Goal: Information Seeking & Learning: Learn about a topic

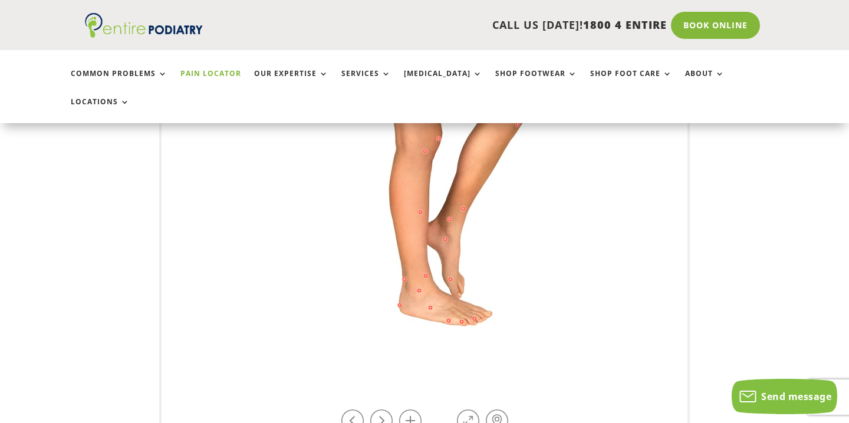
scroll to position [381, 0]
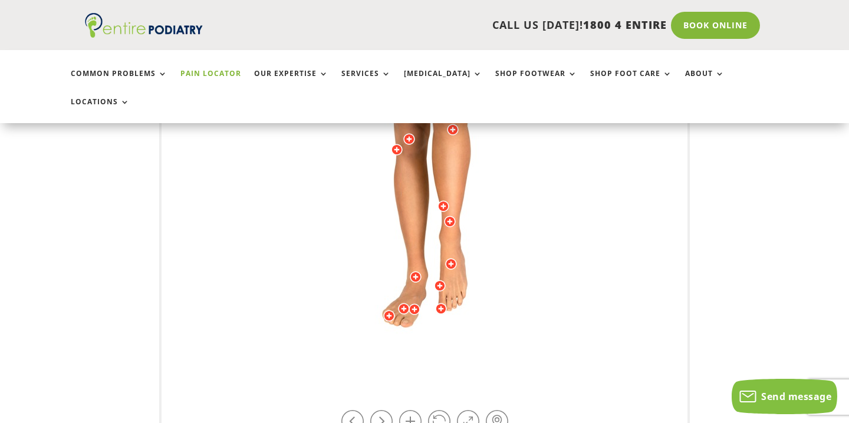
click at [416, 288] on img at bounding box center [424, 145] width 325 height 472
click at [403, 303] on div at bounding box center [404, 309] width 12 height 12
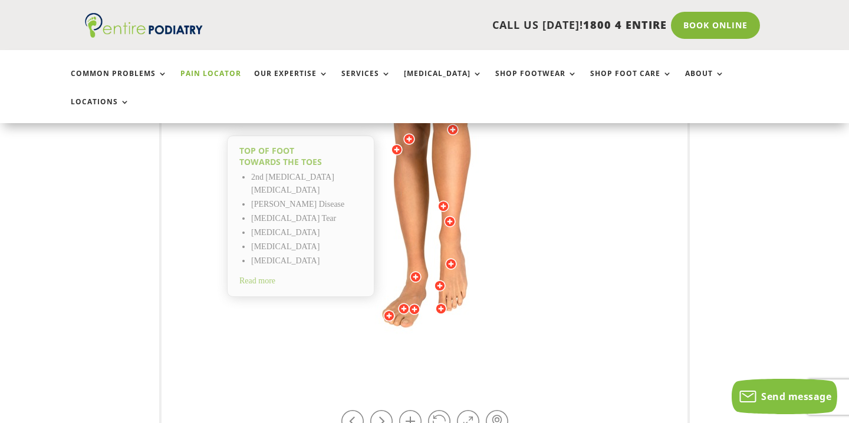
click at [246, 356] on div "Licensed to Lee-Archer Arts & Media Powered by WebRotate 360 © Top of foot Towa…" at bounding box center [425, 144] width 526 height 583
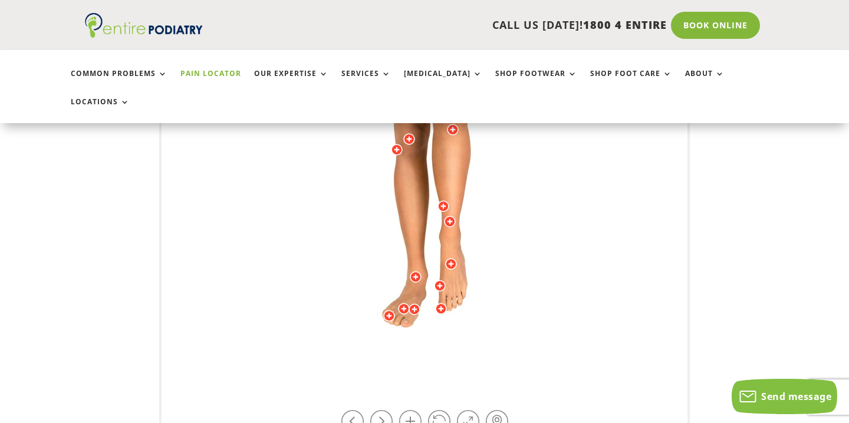
click at [414, 304] on div at bounding box center [415, 310] width 12 height 12
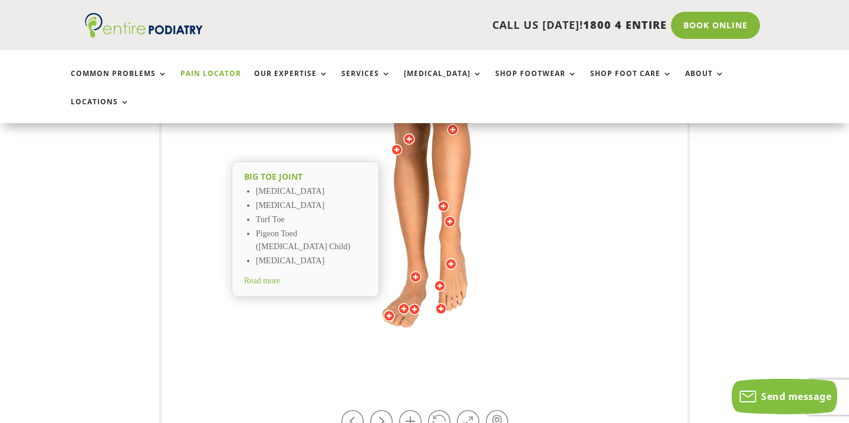
click at [261, 277] on span "Read more" at bounding box center [262, 281] width 36 height 9
click at [414, 304] on div at bounding box center [415, 310] width 12 height 12
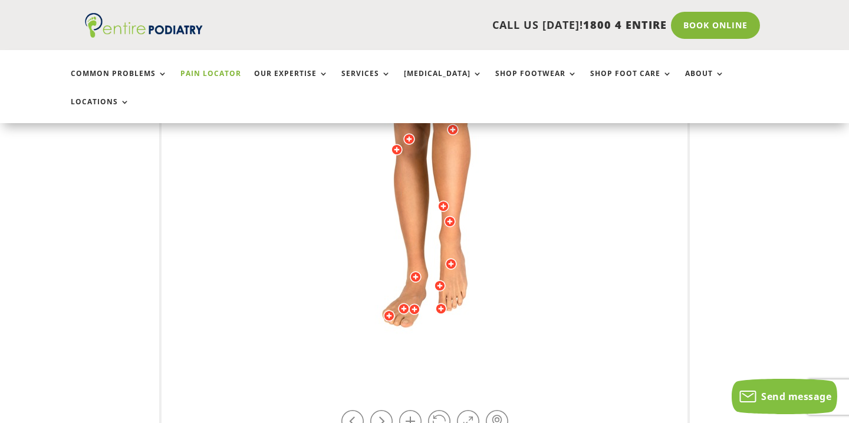
click at [405, 303] on div at bounding box center [404, 309] width 12 height 12
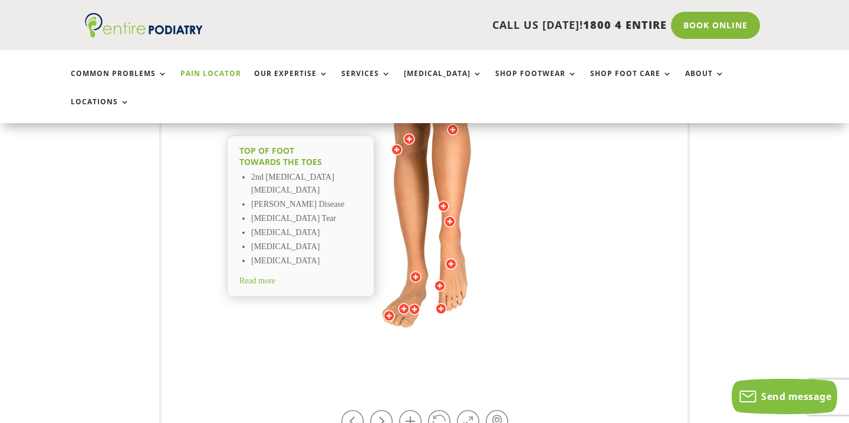
click at [416, 304] on div at bounding box center [415, 310] width 12 height 12
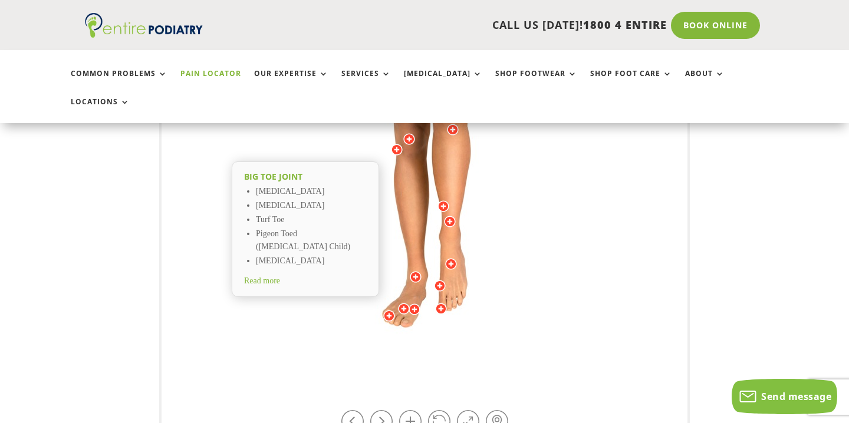
click at [262, 277] on span "Read more" at bounding box center [262, 281] width 36 height 9
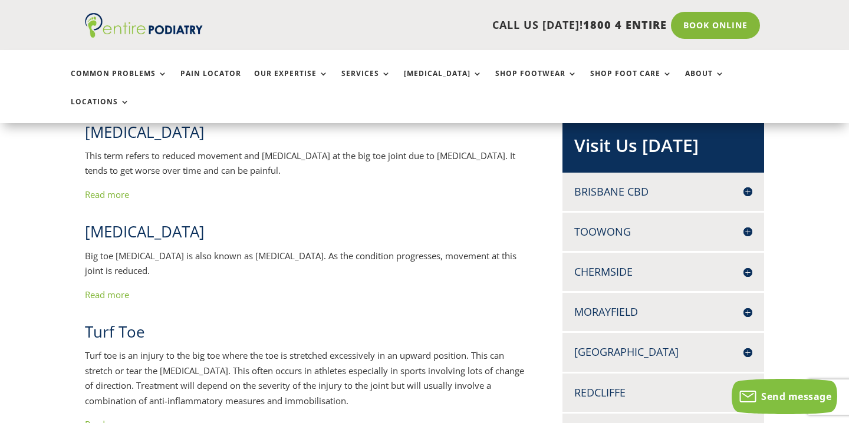
click at [102, 189] on link "Read more" at bounding box center [107, 195] width 44 height 12
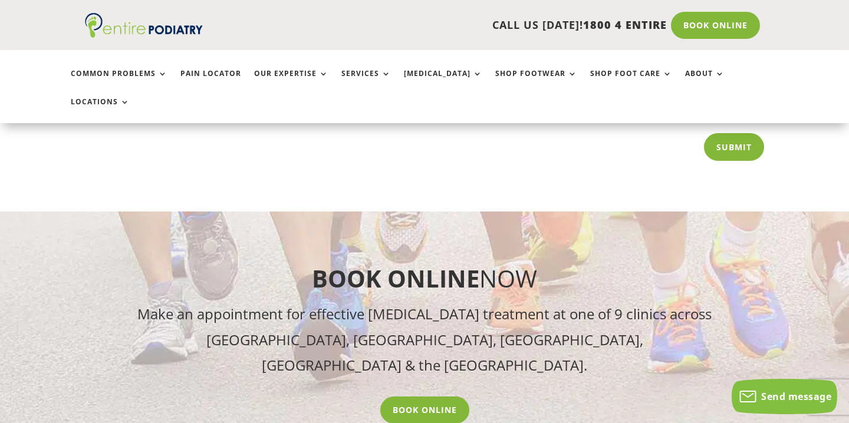
scroll to position [1396, 0]
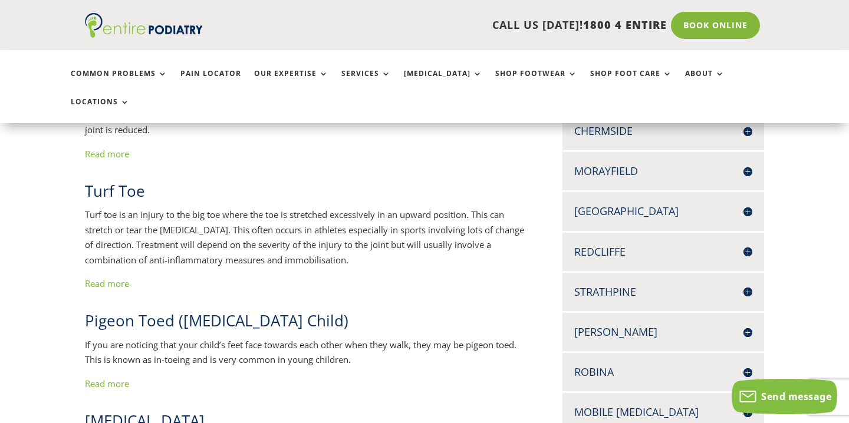
scroll to position [491, 0]
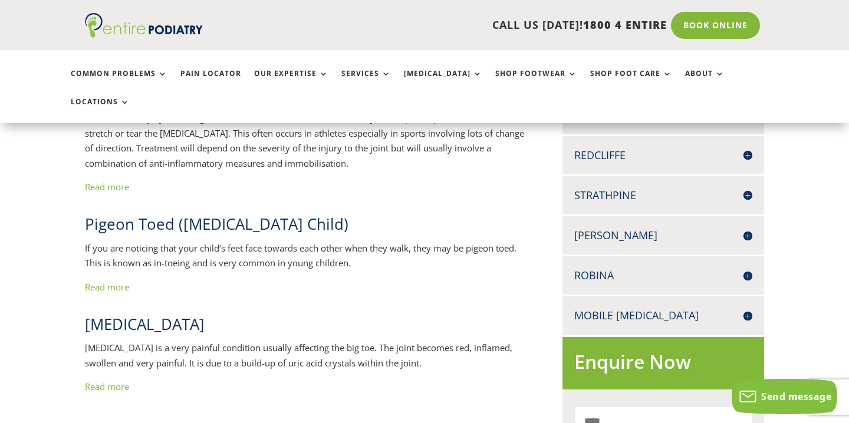
click at [107, 181] on link "Read more" at bounding box center [107, 187] width 44 height 12
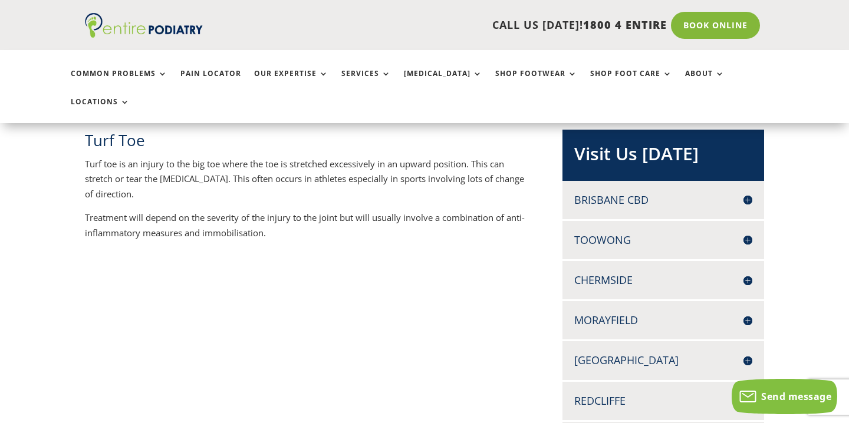
scroll to position [164, 0]
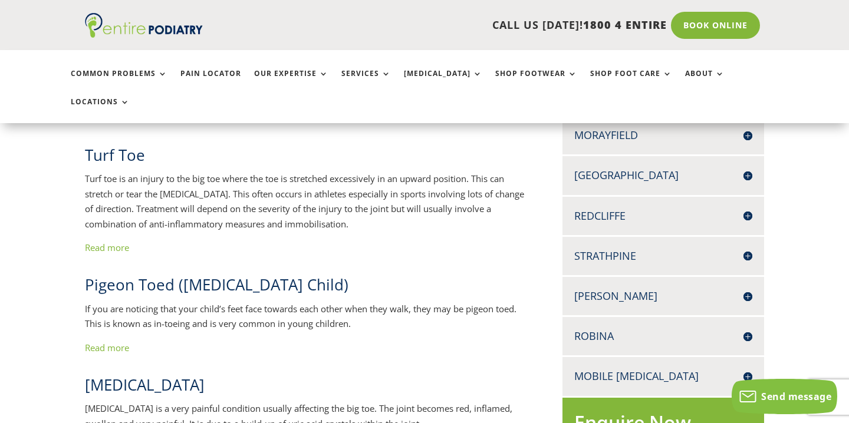
scroll to position [535, 0]
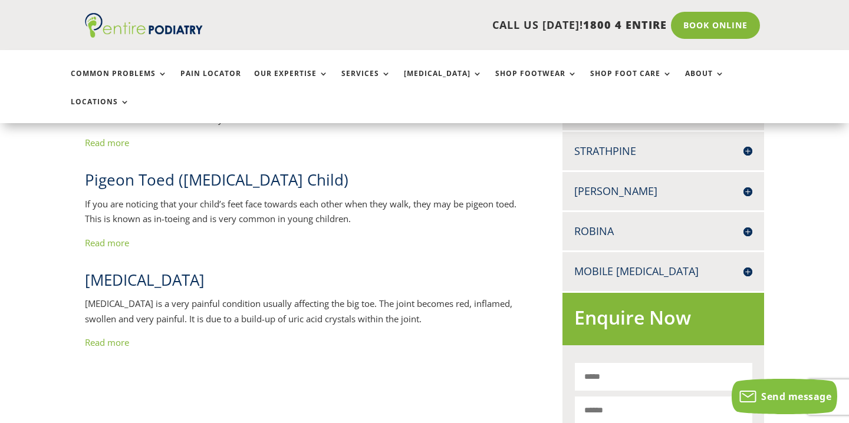
click at [100, 337] on link "Read more" at bounding box center [107, 343] width 44 height 12
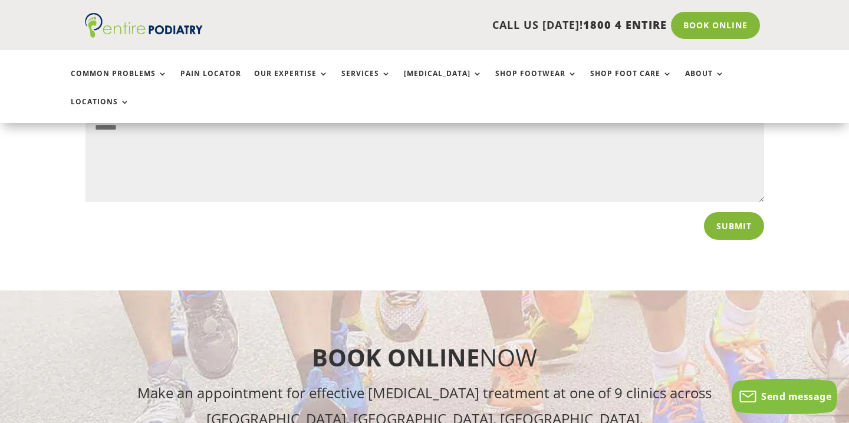
scroll to position [1278, 0]
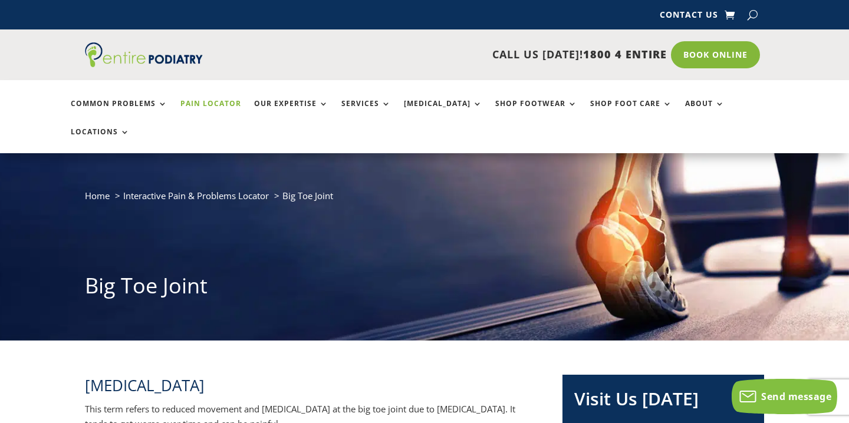
click at [200, 100] on link "Pain Locator" at bounding box center [210, 112] width 61 height 25
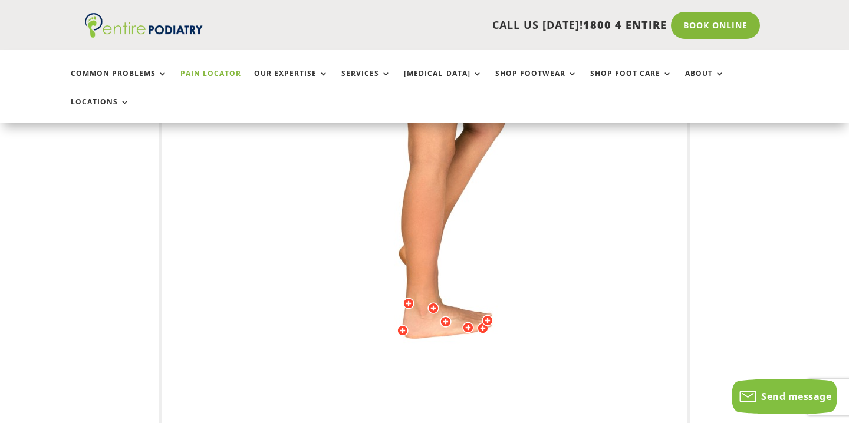
scroll to position [356, 0]
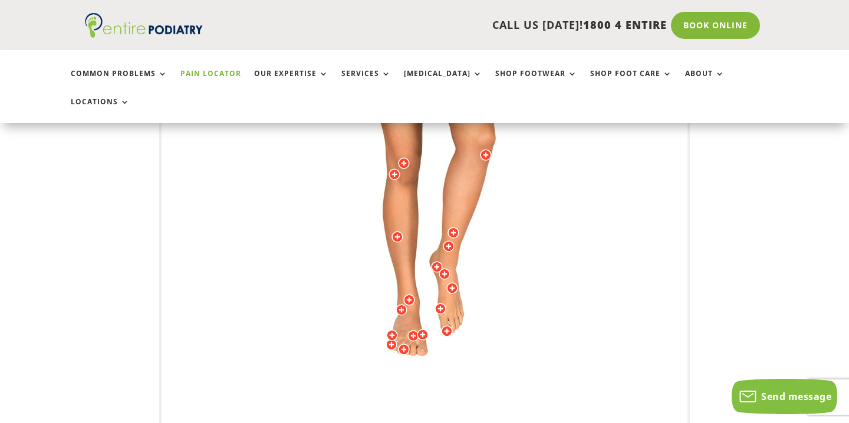
click at [559, 313] on img at bounding box center [424, 170] width 325 height 472
click at [442, 303] on div at bounding box center [441, 309] width 12 height 12
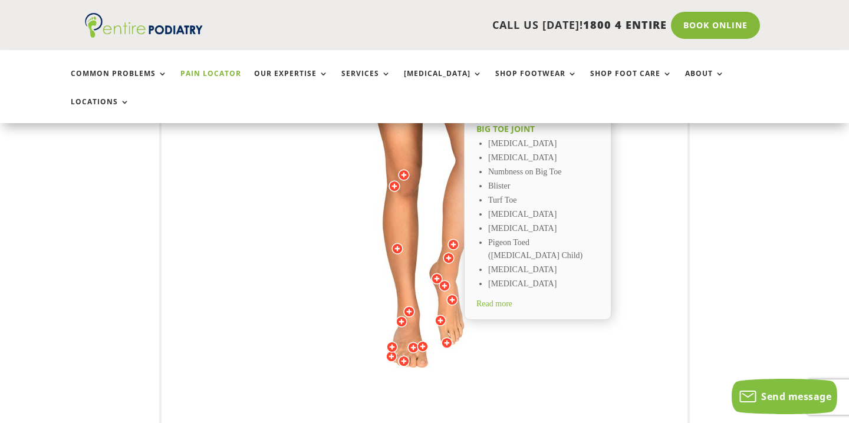
scroll to position [318, 0]
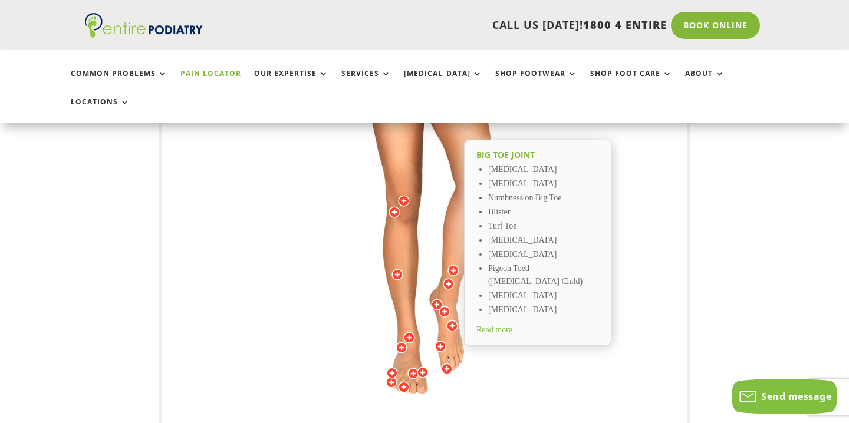
click at [452, 320] on div at bounding box center [452, 326] width 12 height 12
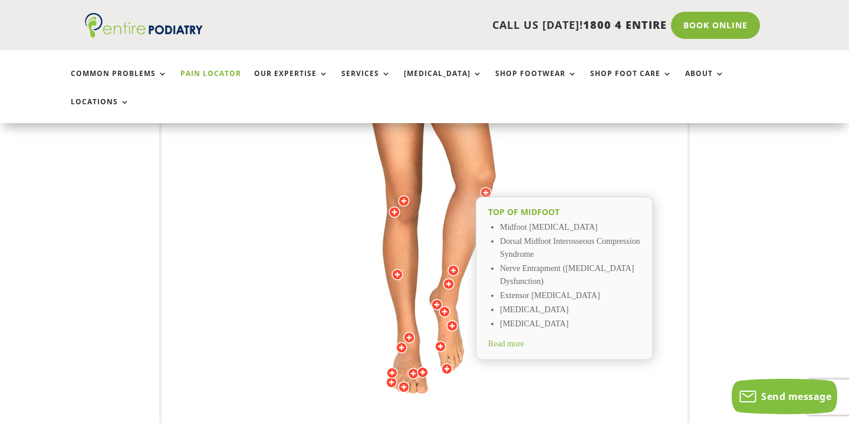
click at [425, 367] on div at bounding box center [423, 373] width 12 height 12
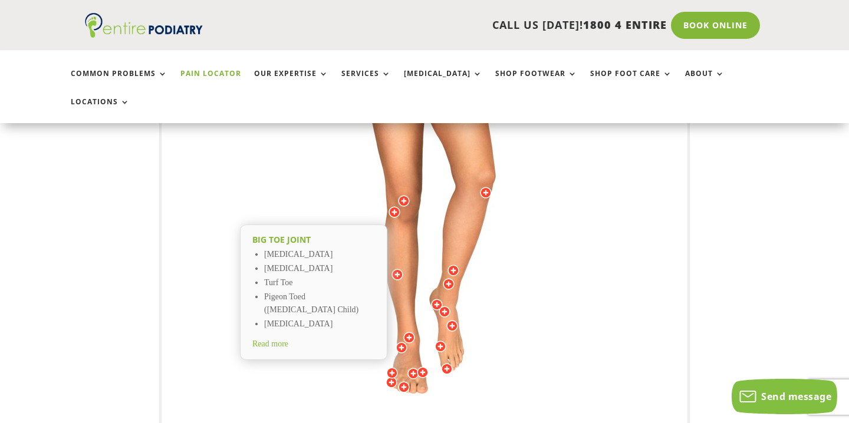
click at [415, 368] on div at bounding box center [413, 374] width 12 height 12
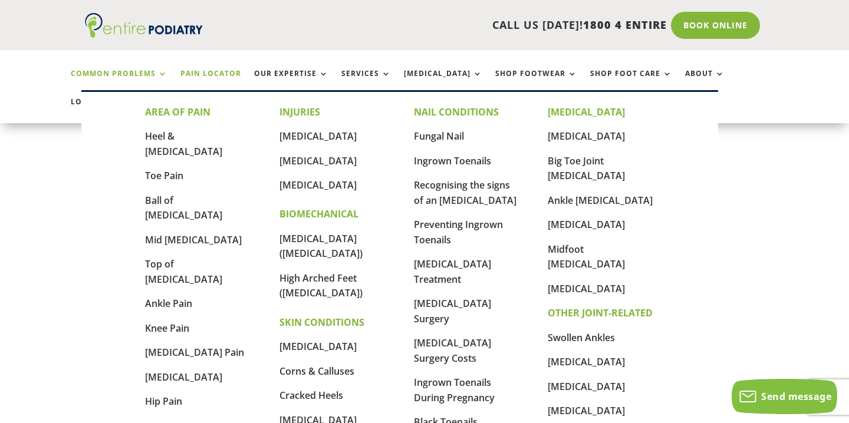
click at [108, 70] on link "Common Problems" at bounding box center [119, 82] width 97 height 25
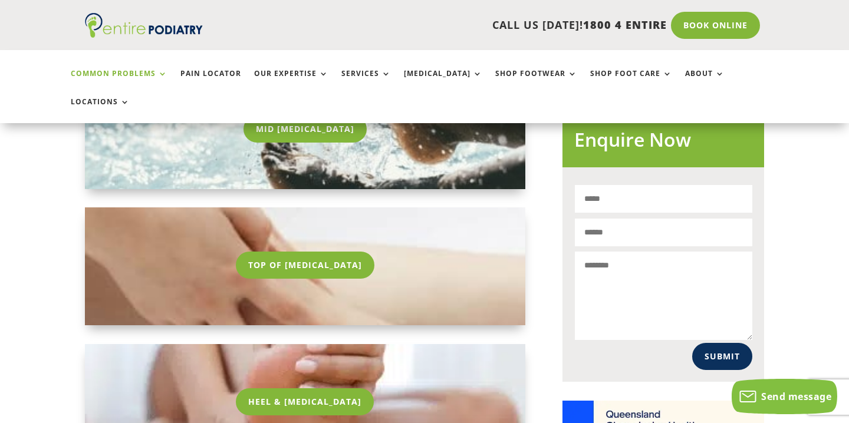
scroll to position [714, 0]
click at [333, 251] on link "Top Of Foot Pain" at bounding box center [305, 264] width 144 height 27
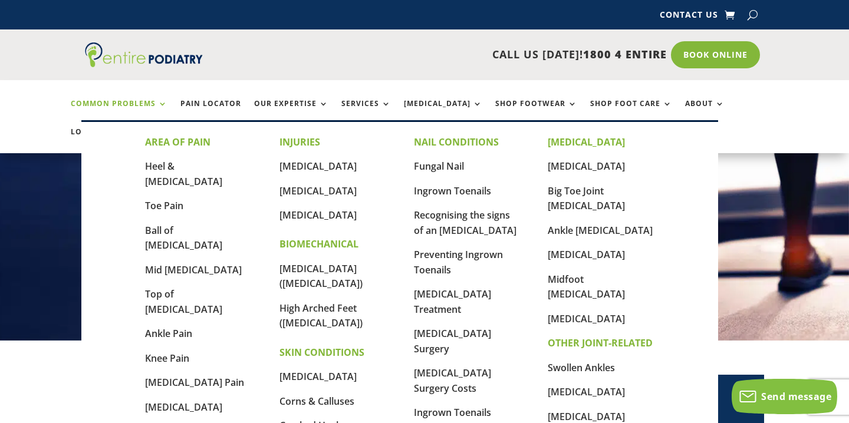
click at [100, 111] on link "Common Problems" at bounding box center [119, 112] width 97 height 25
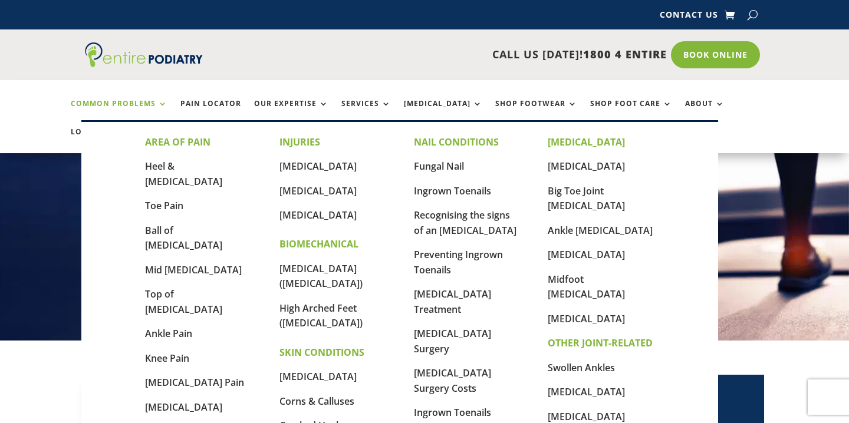
click at [156, 102] on link "Common Problems" at bounding box center [119, 112] width 97 height 25
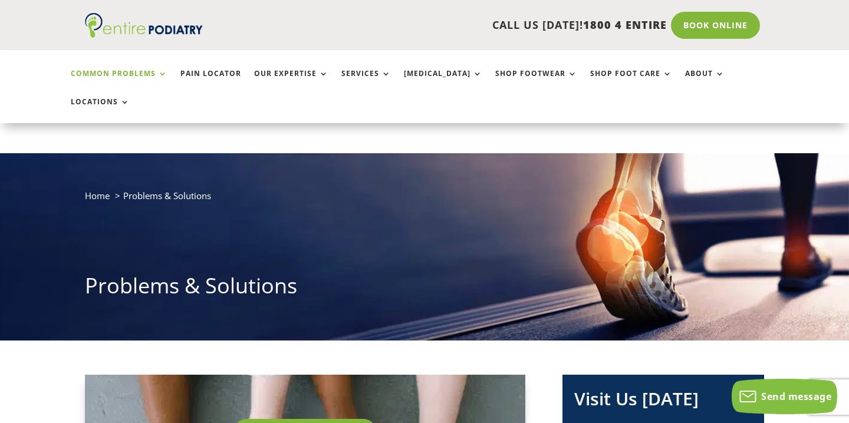
scroll to position [70, 0]
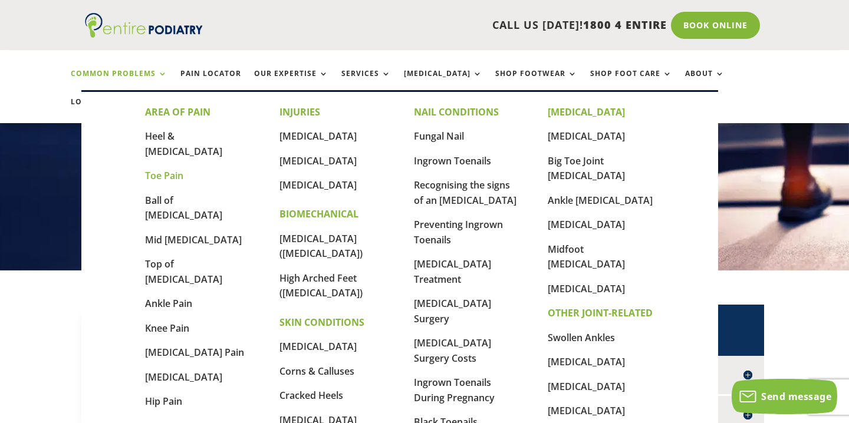
click at [170, 169] on link "Toe Pain" at bounding box center [164, 175] width 38 height 13
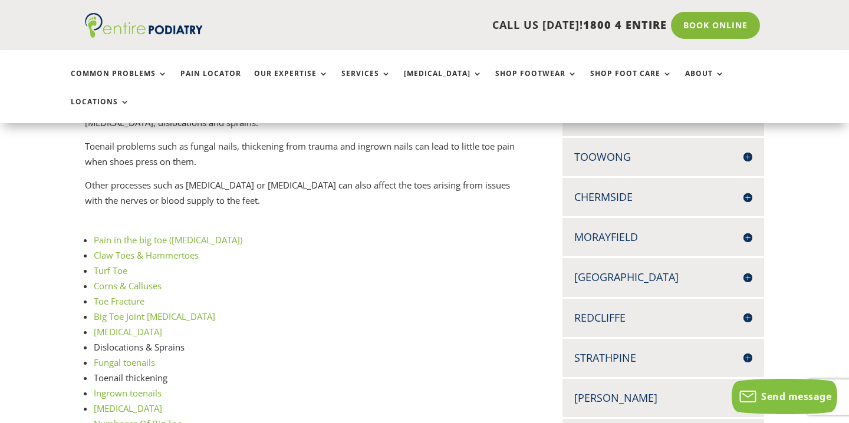
scroll to position [326, 0]
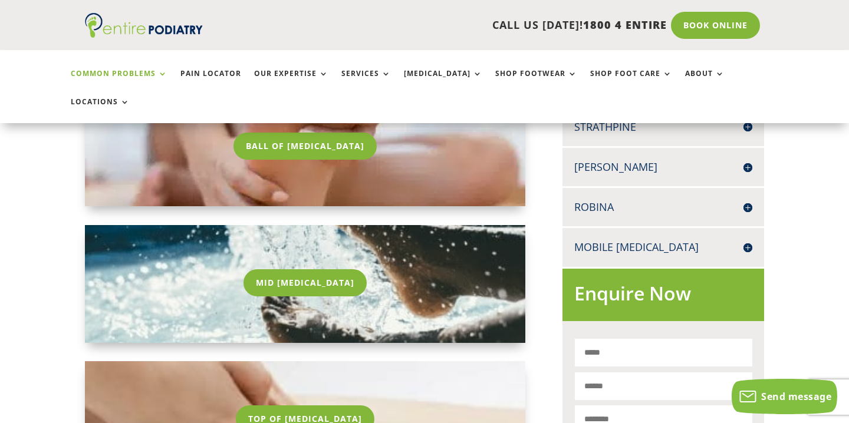
scroll to position [686, 0]
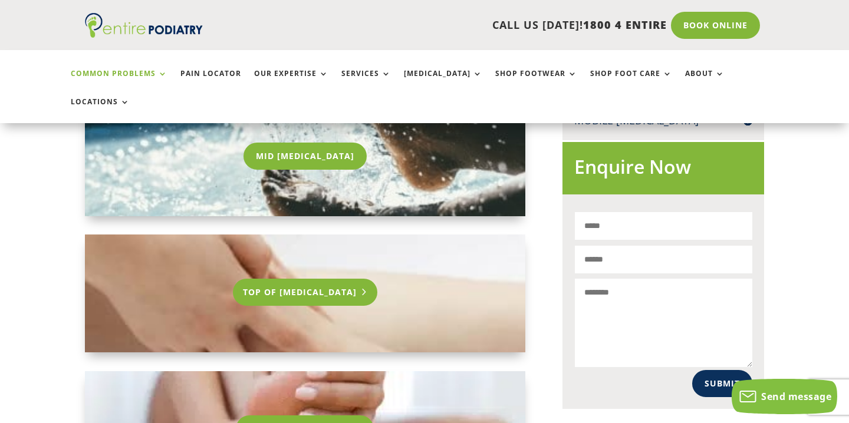
click at [328, 279] on link "Top Of [MEDICAL_DATA]" at bounding box center [305, 292] width 144 height 27
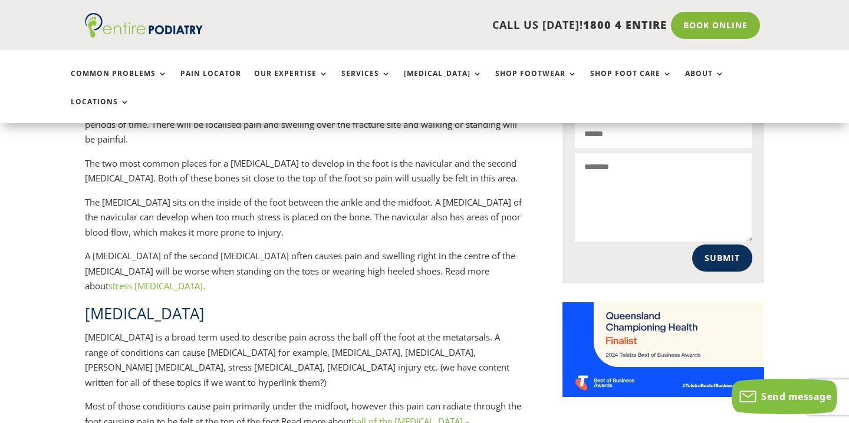
scroll to position [811, 0]
click at [200, 80] on link "Pain Locator" at bounding box center [210, 82] width 61 height 25
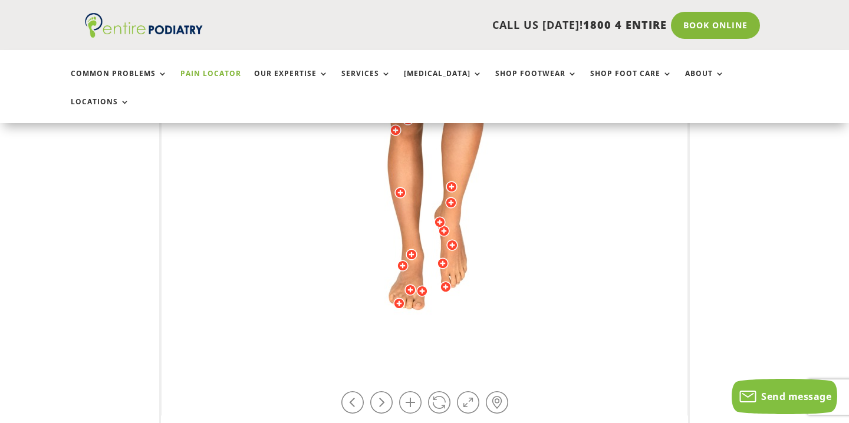
click at [456, 276] on img at bounding box center [424, 126] width 325 height 472
click at [453, 239] on div at bounding box center [452, 245] width 12 height 12
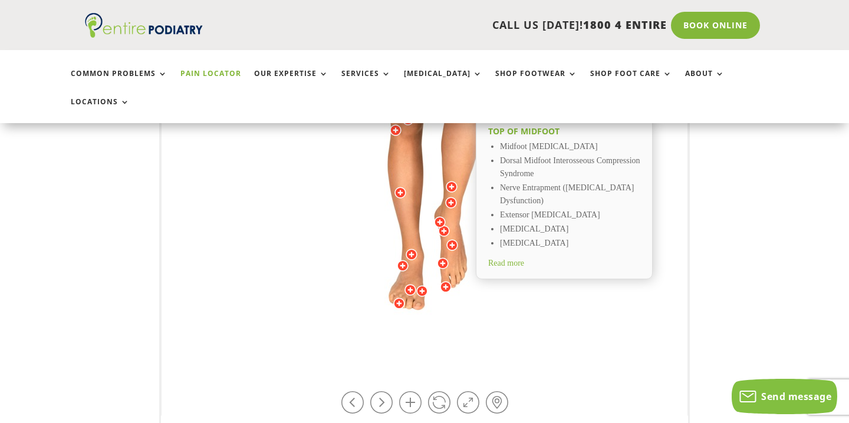
click at [453, 239] on div at bounding box center [452, 245] width 12 height 12
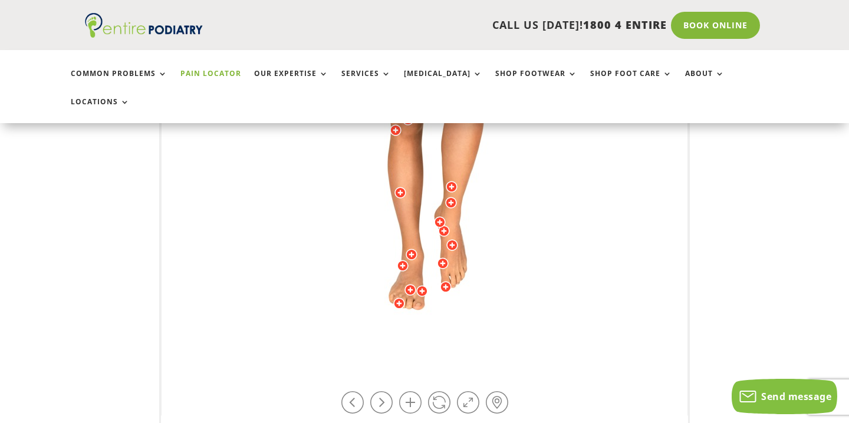
click at [419, 285] on div at bounding box center [422, 291] width 12 height 12
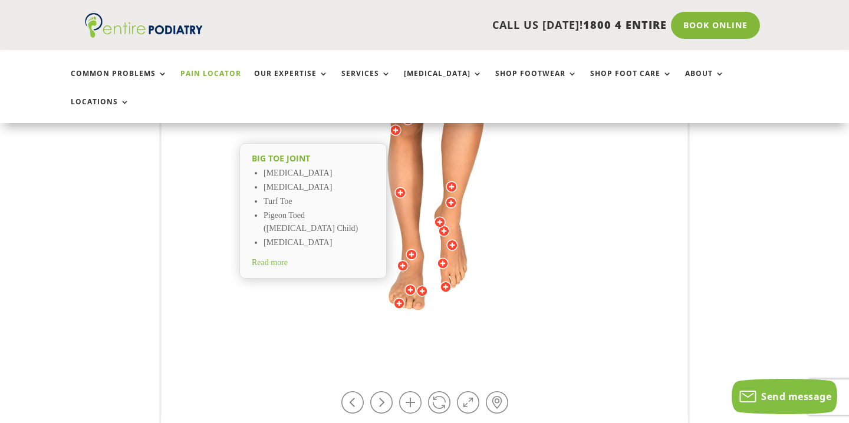
click at [419, 285] on div at bounding box center [422, 291] width 12 height 12
